Goal: Task Accomplishment & Management: Complete application form

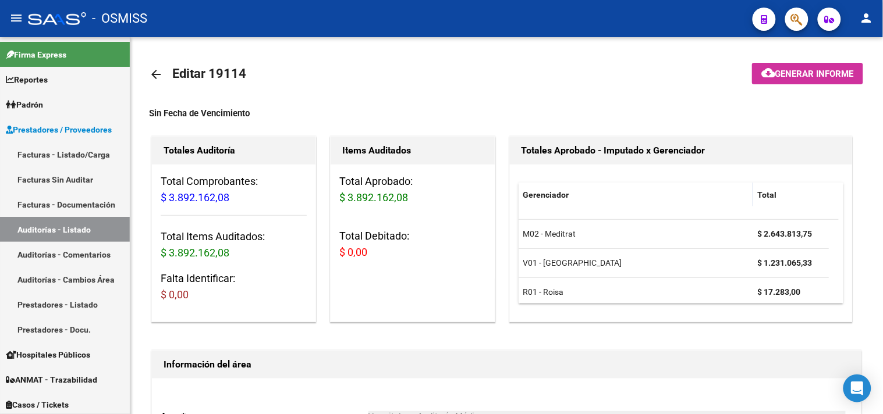
click at [77, 153] on link "Facturas - Listado/Carga" at bounding box center [65, 154] width 130 height 25
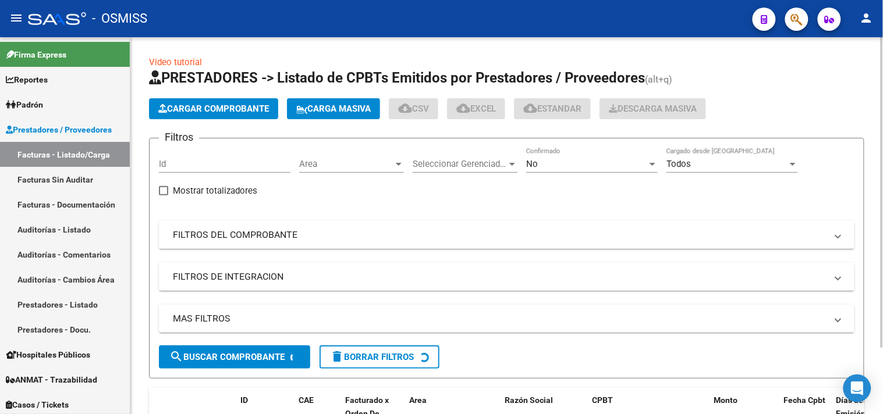
click at [219, 113] on span "Cargar Comprobante" at bounding box center [213, 109] width 111 height 10
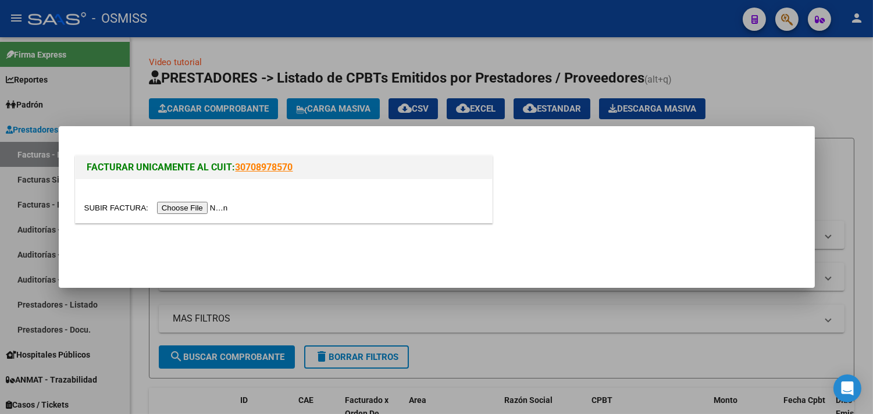
click at [216, 205] on input "file" at bounding box center [157, 208] width 147 height 12
click at [210, 212] on input "file" at bounding box center [157, 208] width 147 height 12
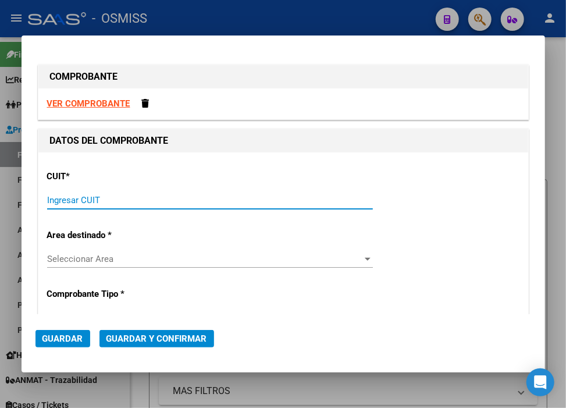
click at [134, 198] on input "Ingresar CUIT" at bounding box center [210, 200] width 326 height 10
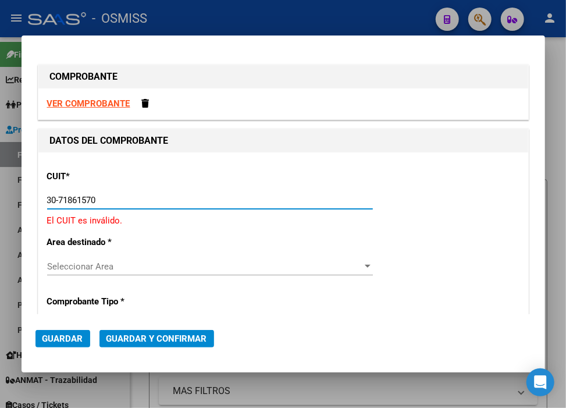
type input "30-71861570-0"
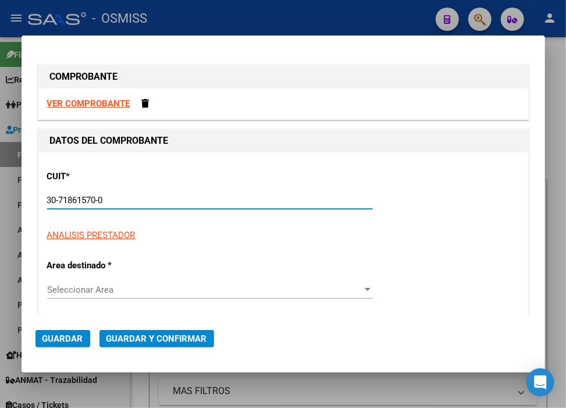
type input "0"
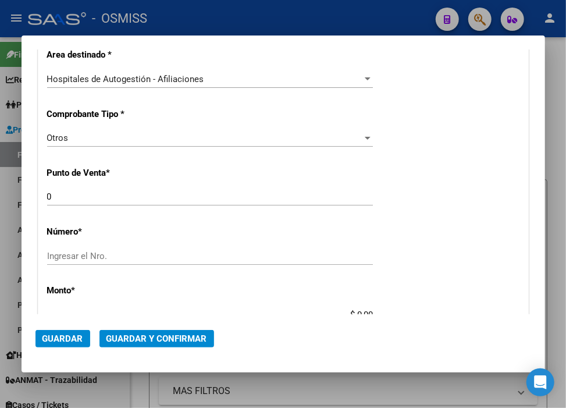
scroll to position [258, 0]
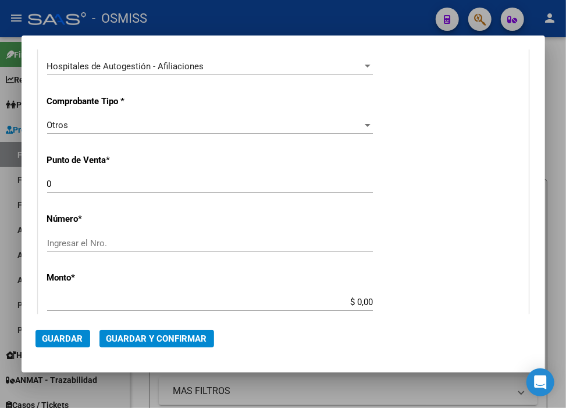
type input "30-71861570-0"
click at [134, 246] on input "Ingresar el Nro." at bounding box center [210, 243] width 326 height 10
paste input "32385"
type input "32385"
click at [350, 303] on input "$ 0,00" at bounding box center [210, 302] width 326 height 10
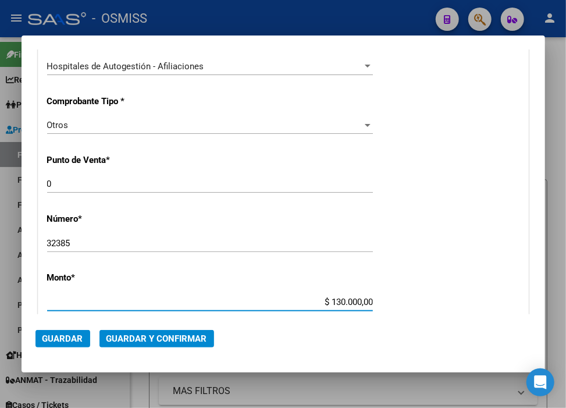
type input "$ 13.000,00"
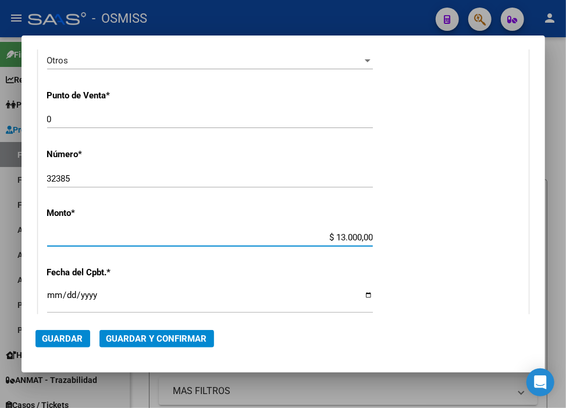
scroll to position [387, 0]
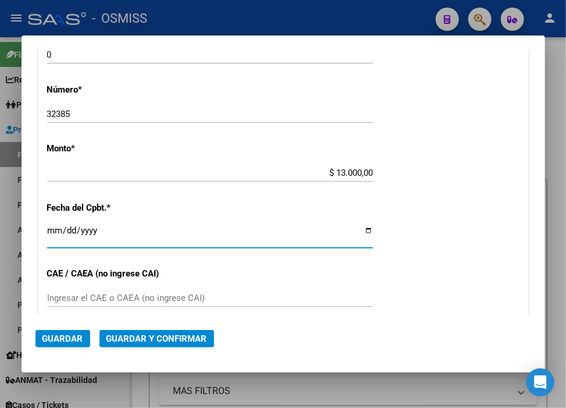
click at [57, 226] on input "Ingresar la fecha" at bounding box center [210, 235] width 326 height 19
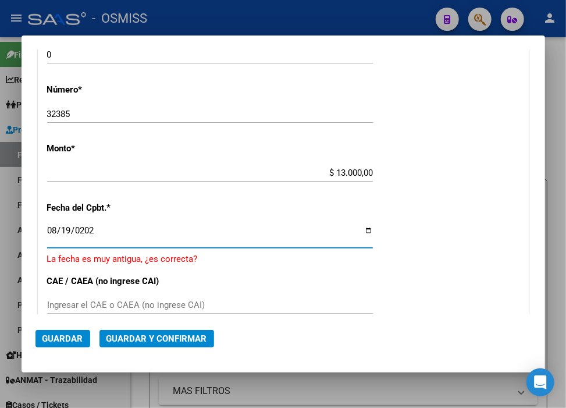
type input "[DATE]"
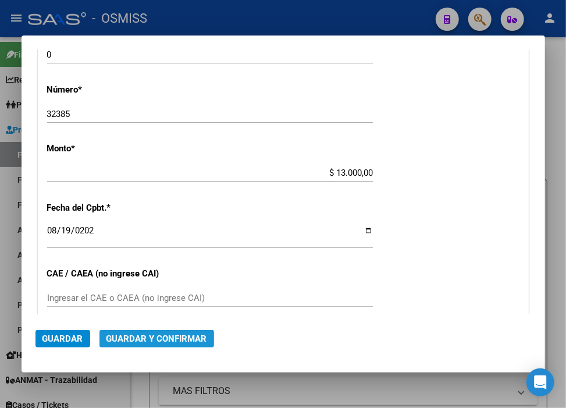
click at [200, 339] on span "Guardar y Confirmar" at bounding box center [156, 338] width 101 height 10
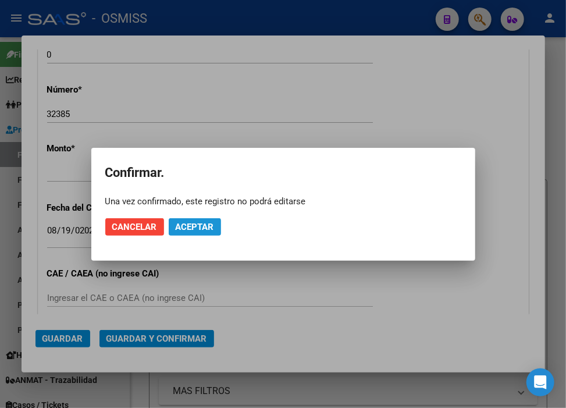
click at [208, 220] on button "Aceptar" at bounding box center [195, 226] width 52 height 17
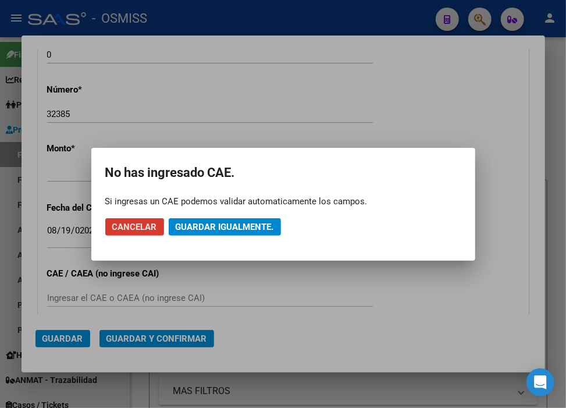
click at [208, 219] on button "Guardar igualmente." at bounding box center [225, 226] width 112 height 17
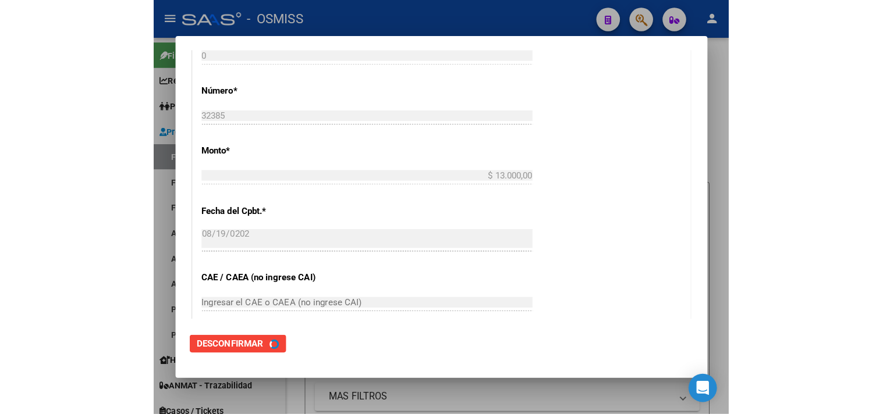
scroll to position [0, 0]
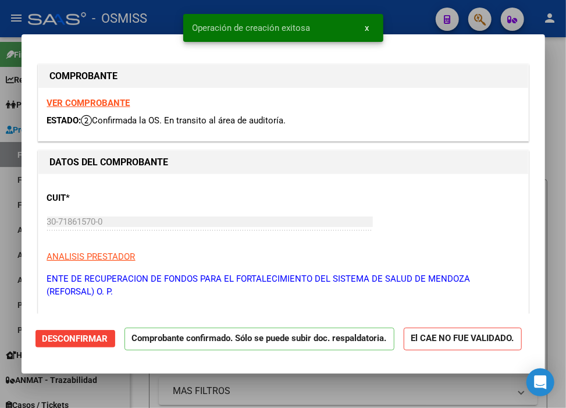
type input "[DATE]"
click at [414, 8] on div at bounding box center [283, 204] width 566 height 408
type input "$ 0,00"
